Goal: Find specific page/section: Find specific page/section

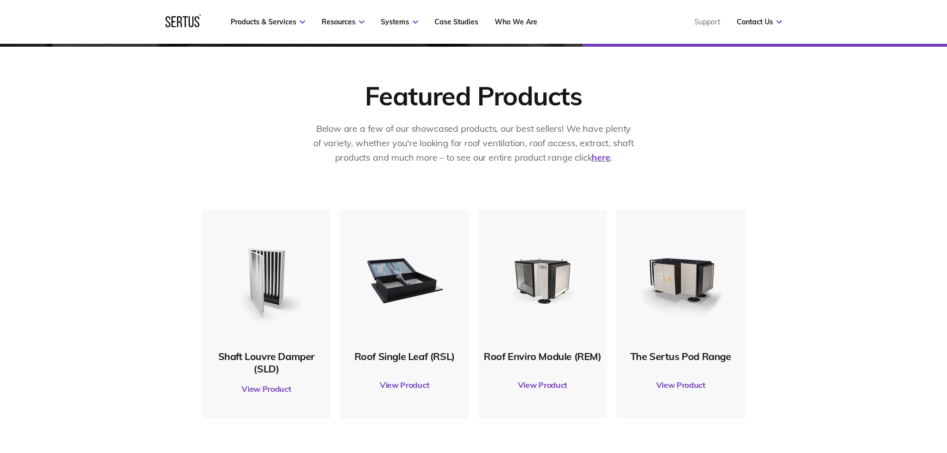
scroll to position [542, 0]
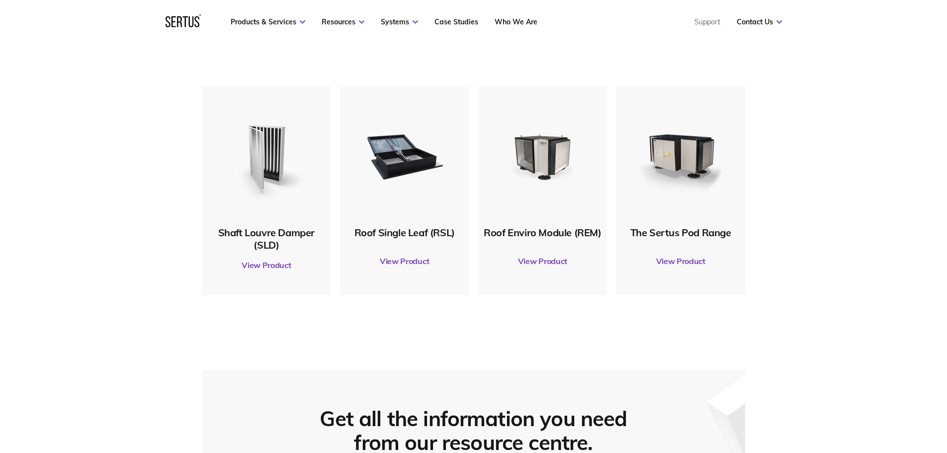
drag, startPoint x: 293, startPoint y: 239, endPoint x: 284, endPoint y: 269, distance: 32.2
drag, startPoint x: 284, startPoint y: 269, endPoint x: 266, endPoint y: 262, distance: 19.2
click at [266, 262] on link "View Product" at bounding box center [266, 265] width 119 height 28
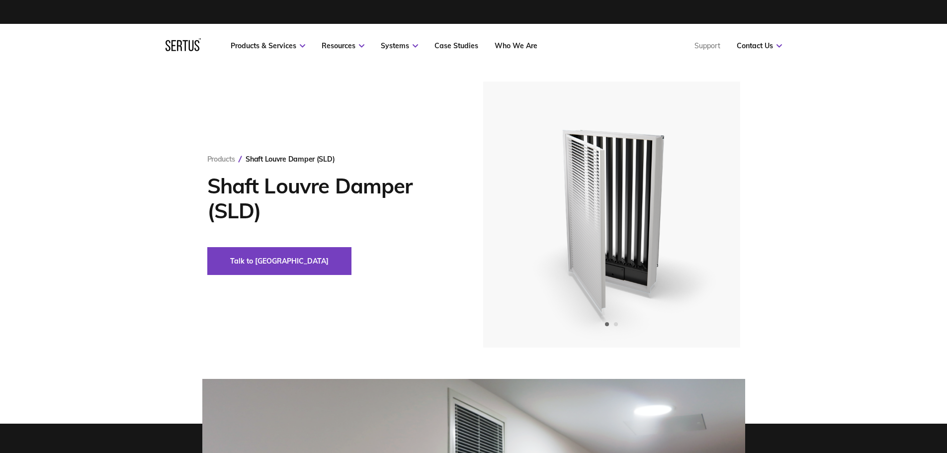
click at [708, 220] on div "Next slide" at bounding box center [704, 214] width 24 height 24
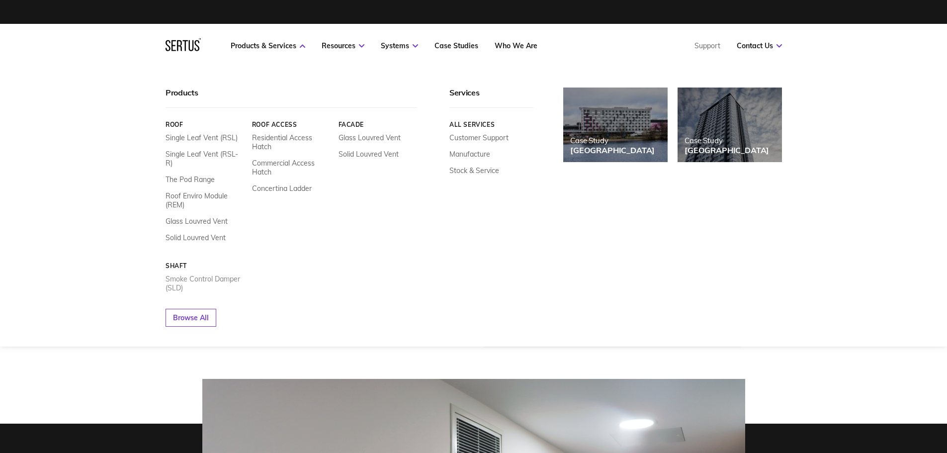
click at [204, 275] on link "Smoke Control Damper (SLD)" at bounding box center [204, 283] width 79 height 18
click at [240, 274] on link "Smoke Control Damper (SLD)" at bounding box center [204, 283] width 79 height 18
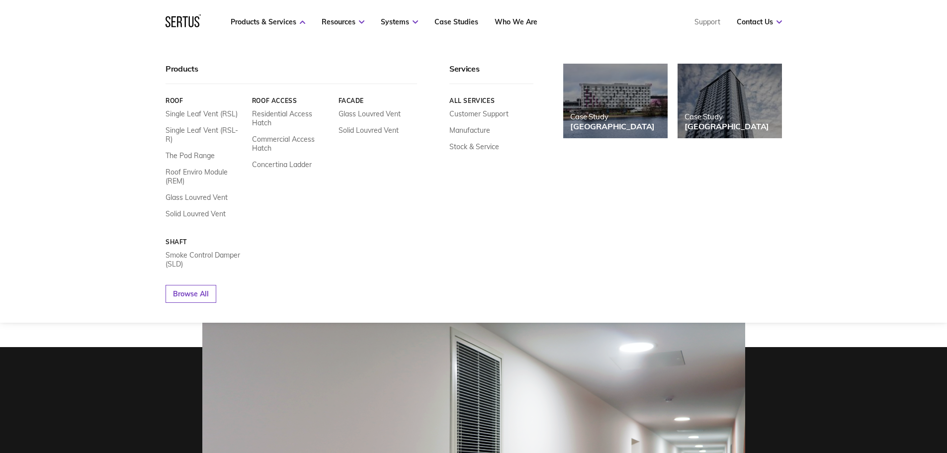
scroll to position [199, 0]
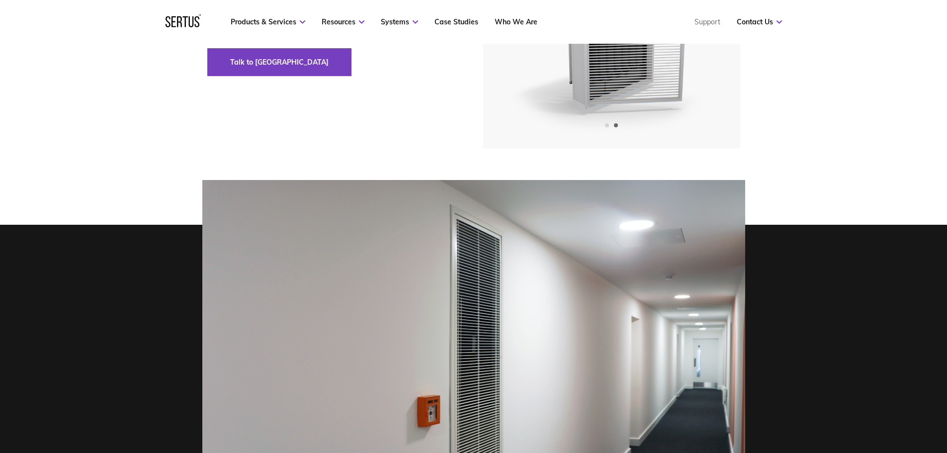
click at [393, 380] on img at bounding box center [473, 361] width 543 height 362
